Goal: Task Accomplishment & Management: Manage account settings

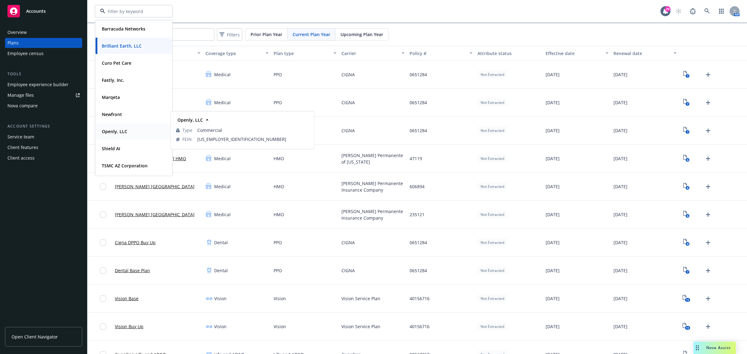
click at [122, 126] on div "Openly, LLC Type Commercial FEIN 82-2540752" at bounding box center [134, 131] width 77 height 16
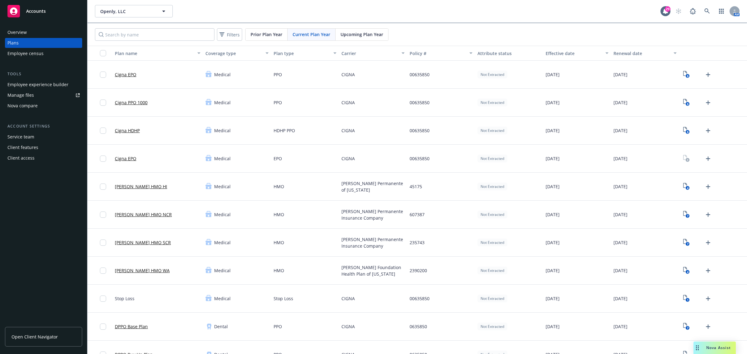
click at [36, 96] on link "Manage files" at bounding box center [43, 95] width 77 height 10
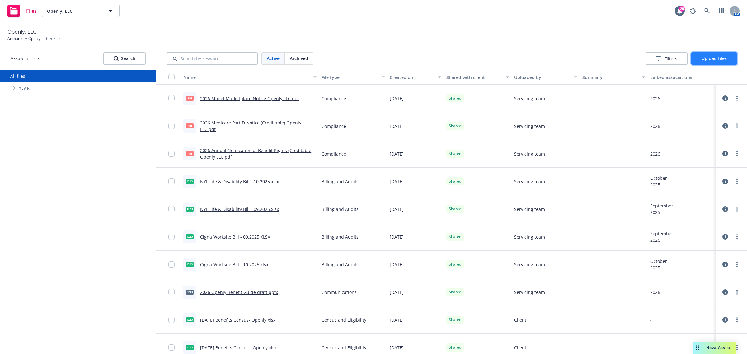
click at [704, 58] on span "Upload files" at bounding box center [713, 58] width 25 height 6
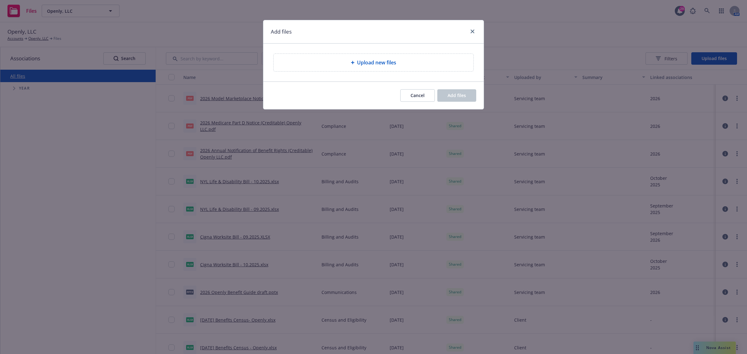
click at [357, 67] on div "Upload new files" at bounding box center [373, 62] width 200 height 17
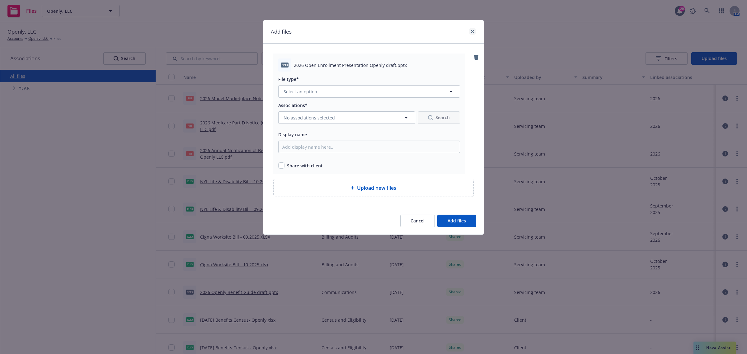
drag, startPoint x: 467, startPoint y: 35, endPoint x: 470, endPoint y: 33, distance: 3.2
click at [468, 35] on div at bounding box center [471, 32] width 10 height 8
click at [470, 33] on icon "close" at bounding box center [472, 32] width 4 height 4
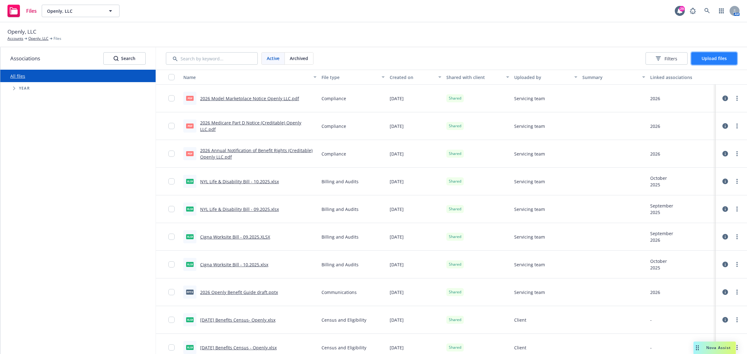
click at [717, 58] on span "Upload files" at bounding box center [713, 58] width 25 height 6
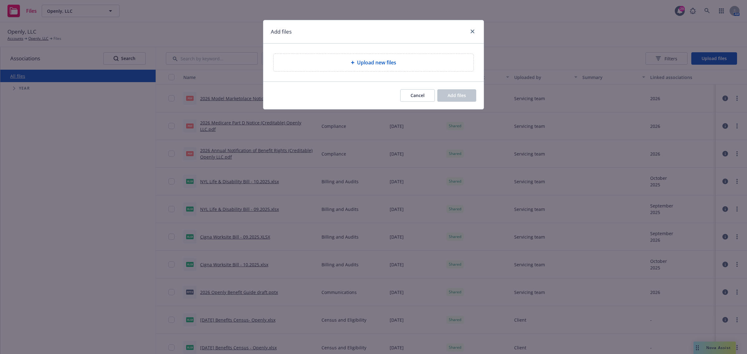
click at [390, 58] on div "Upload new files" at bounding box center [373, 62] width 200 height 17
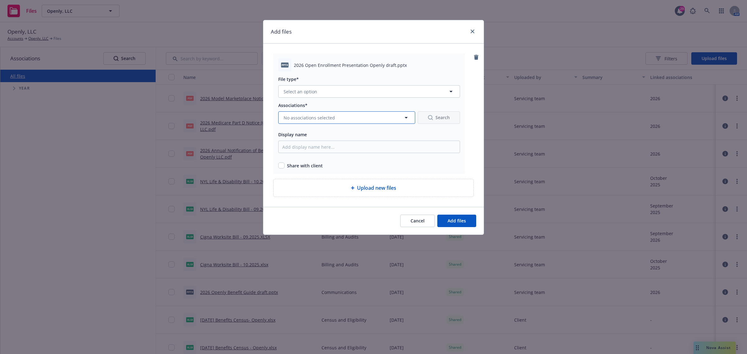
click at [359, 115] on button "No associations selected" at bounding box center [346, 117] width 137 height 12
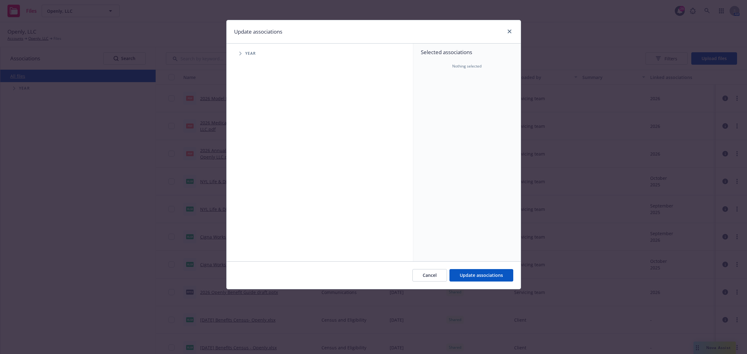
click at [241, 54] on icon "Tree Example" at bounding box center [240, 54] width 2 height 4
click at [255, 153] on input "Tree Example" at bounding box center [256, 153] width 6 height 6
checkbox input "true"
click at [500, 281] on button "Update associations" at bounding box center [481, 275] width 64 height 12
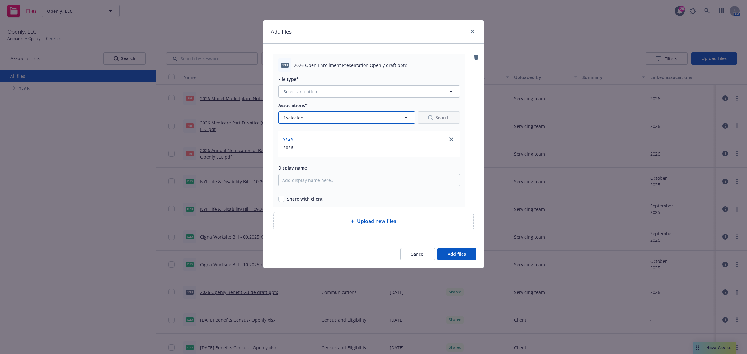
click at [329, 116] on button "1 selected" at bounding box center [346, 117] width 137 height 12
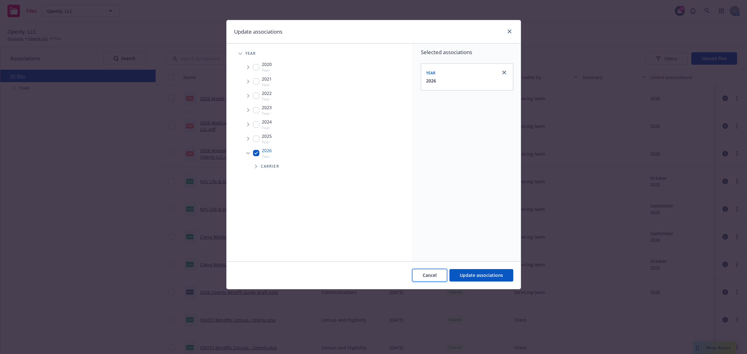
click at [435, 278] on span "Cancel" at bounding box center [430, 275] width 14 height 6
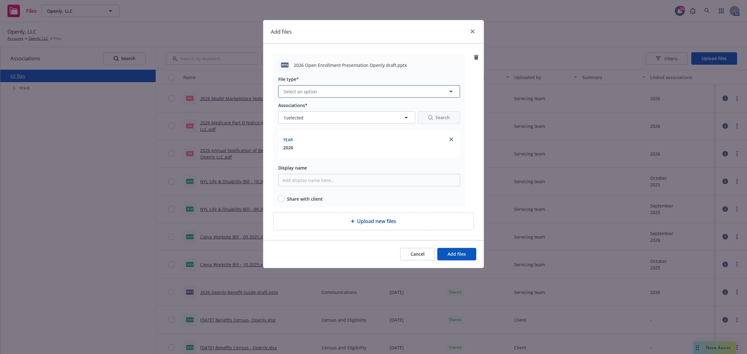
click at [392, 92] on button "Select an option" at bounding box center [369, 91] width 182 height 12
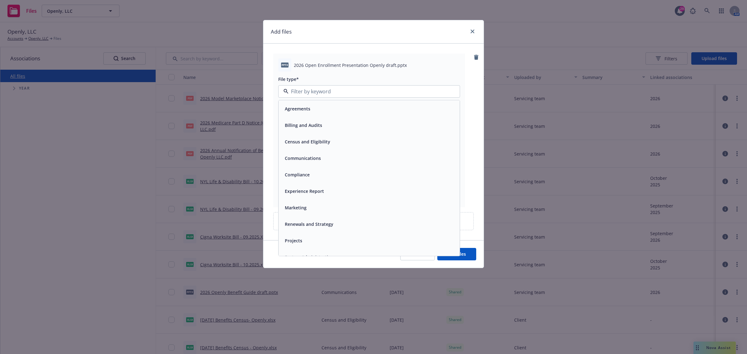
click at [301, 154] on div "Communications" at bounding box center [302, 158] width 40 height 9
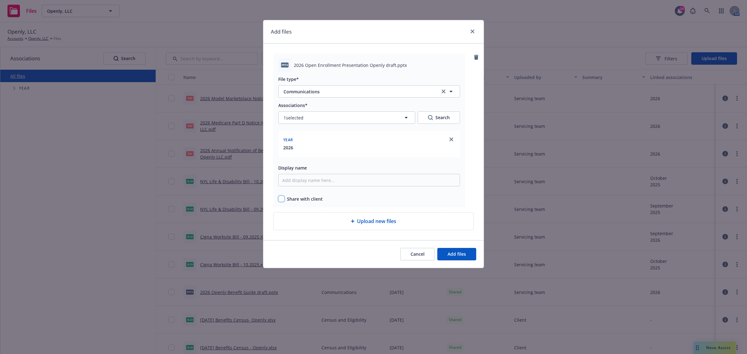
click at [282, 198] on input "checkbox" at bounding box center [281, 199] width 6 height 6
checkbox input "true"
click at [465, 257] on span "Add files" at bounding box center [456, 254] width 18 height 6
